Goal: Check status

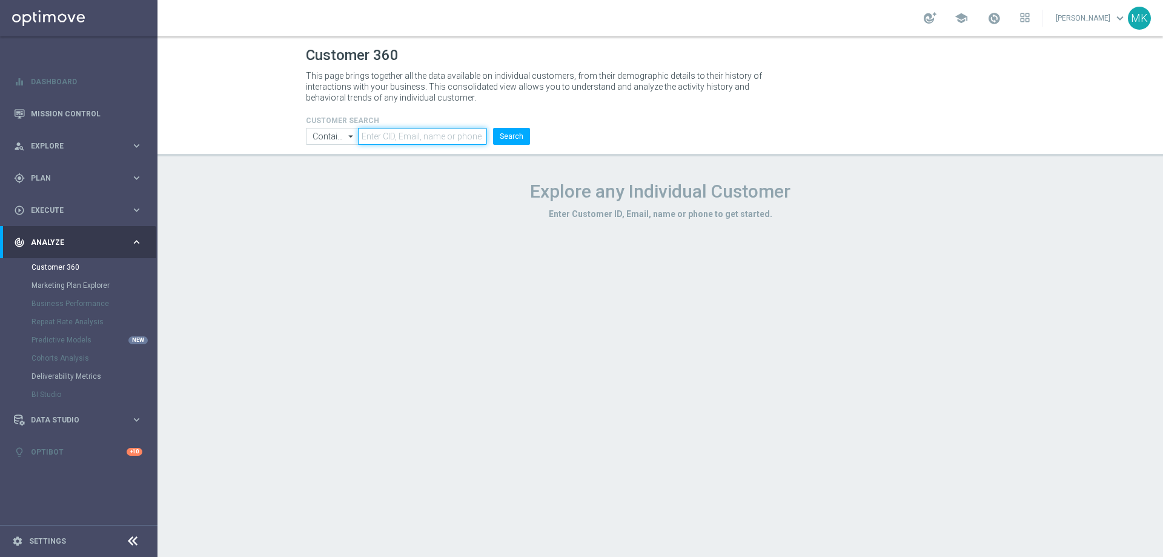
click at [436, 134] on input "text" at bounding box center [422, 136] width 129 height 17
paste input "3362429"
type input "3362429"
drag, startPoint x: 549, startPoint y: 133, endPoint x: 511, endPoint y: 136, distance: 37.7
click at [548, 133] on div "CUSTOMER SEARCH Contains Contains arrow_drop_down Show Selected 0 of NaN Contai…" at bounding box center [660, 125] width 727 height 39
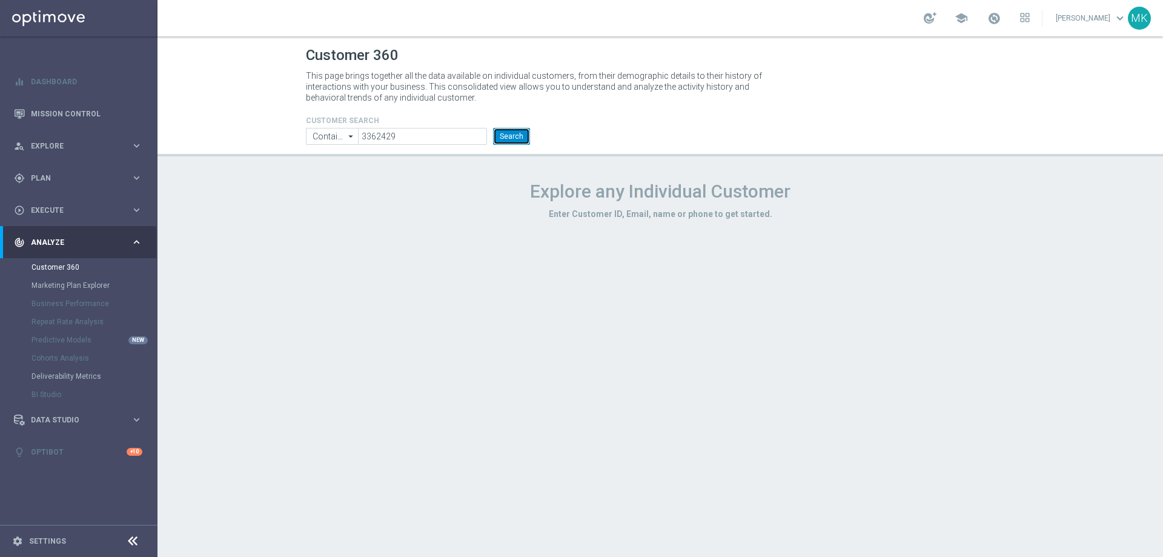
click at [511, 136] on button "Search" at bounding box center [511, 136] width 37 height 17
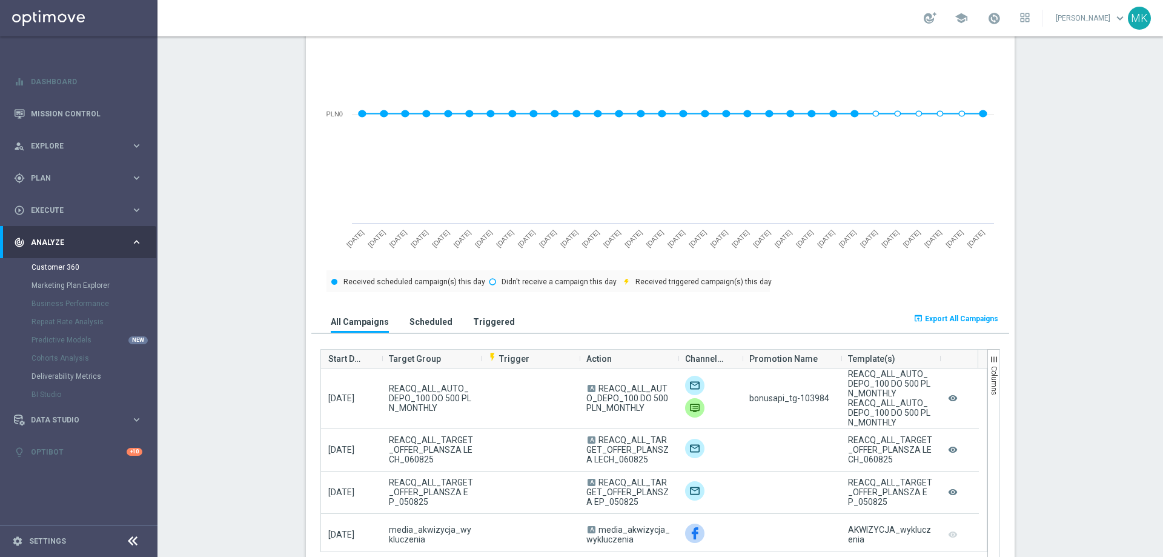
scroll to position [606, 0]
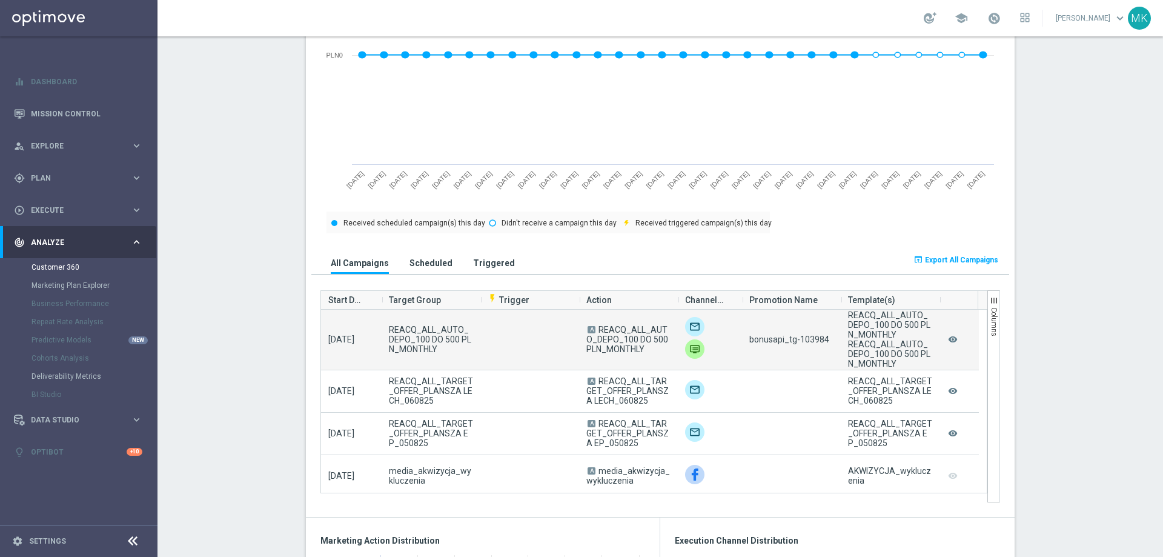
click at [807, 342] on span "bonusapi_tg-103984" at bounding box center [789, 339] width 80 height 10
click at [826, 352] on div "bonusapi_tg-103984" at bounding box center [791, 339] width 99 height 60
click at [804, 341] on span "bonusapi_tg-103984" at bounding box center [789, 339] width 80 height 10
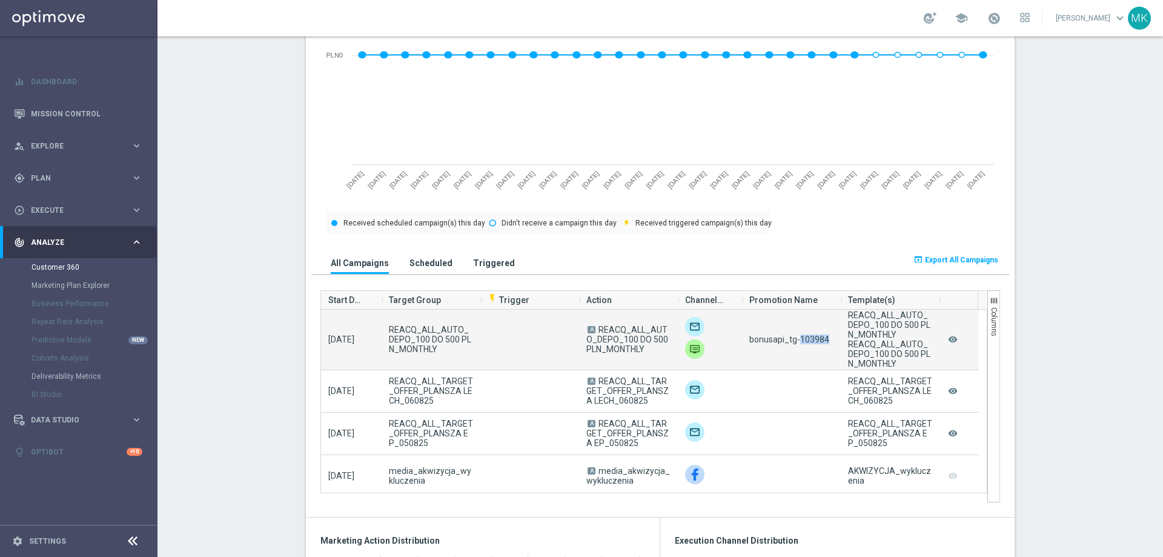
copy span "103984"
